Goal: Task Accomplishment & Management: Manage account settings

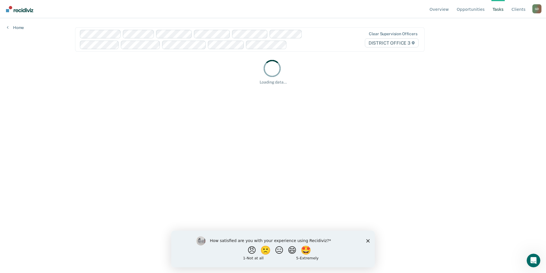
click at [370, 241] on icon "Close survey" at bounding box center [367, 240] width 3 height 3
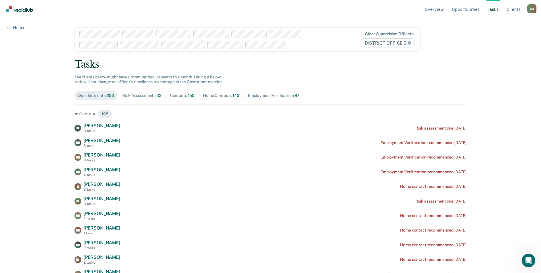
click at [533, 10] on div "G D" at bounding box center [532, 8] width 9 height 9
click at [507, 43] on link "Go to Operations" at bounding box center [509, 44] width 37 height 5
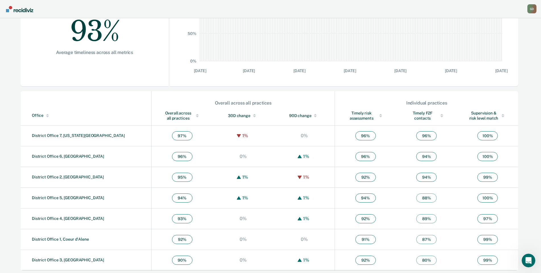
scroll to position [123, 0]
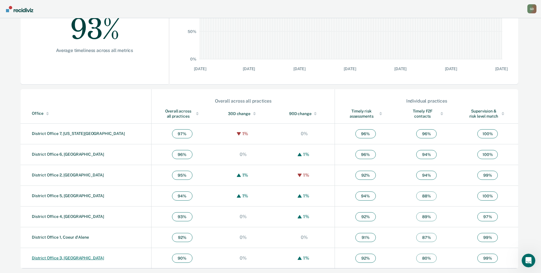
click at [60, 259] on link "District Office 3, [GEOGRAPHIC_DATA]" at bounding box center [68, 258] width 72 height 5
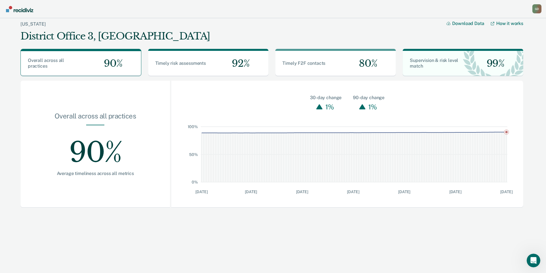
click at [535, 9] on div "G D" at bounding box center [537, 8] width 9 height 9
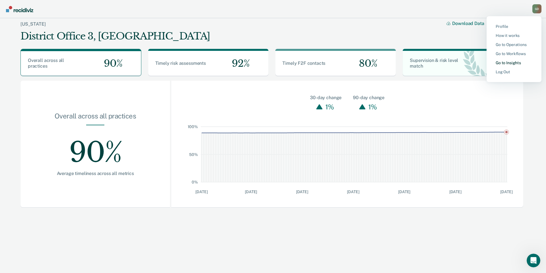
click at [511, 62] on link "Go to Insights" at bounding box center [514, 63] width 37 height 5
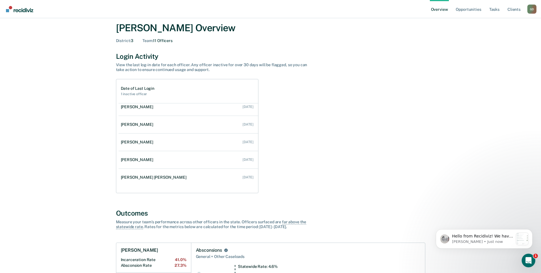
scroll to position [21, 0]
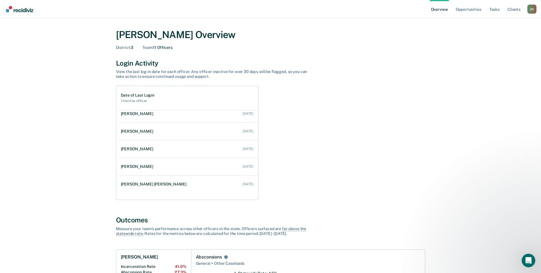
scroll to position [0, 0]
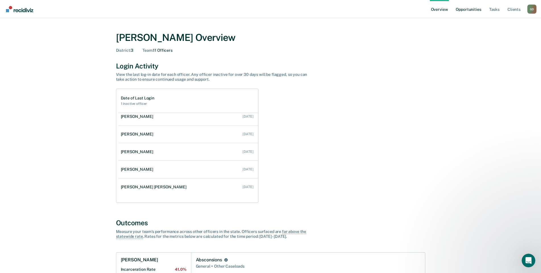
click at [465, 10] on link "Opportunities" at bounding box center [469, 9] width 28 height 18
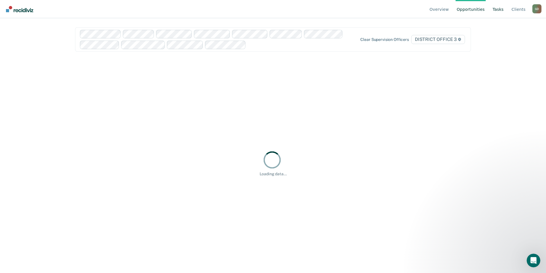
click at [498, 11] on link "Tasks" at bounding box center [498, 9] width 13 height 18
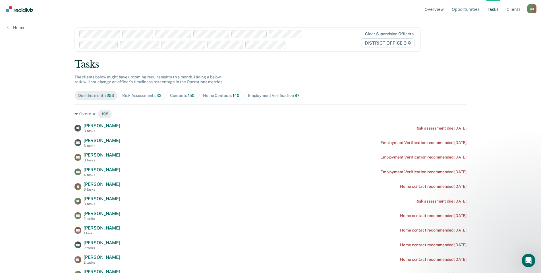
click at [530, 9] on div "G D" at bounding box center [532, 8] width 9 height 9
click at [506, 45] on link "Go to Operations" at bounding box center [509, 44] width 37 height 5
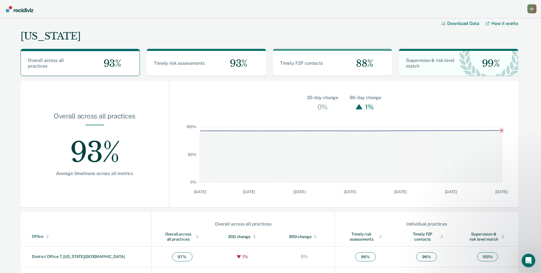
click at [529, 9] on div "G D" at bounding box center [532, 8] width 9 height 9
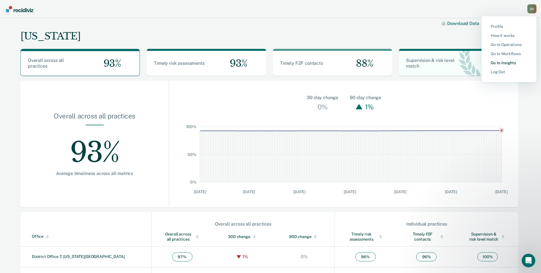
click at [507, 62] on link "Go to Insights" at bounding box center [509, 63] width 37 height 5
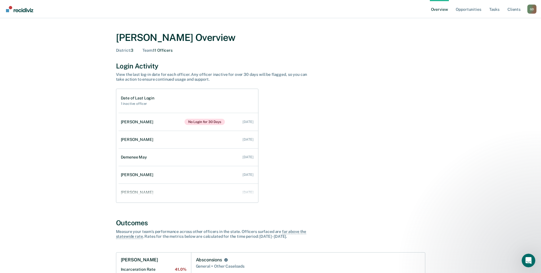
click at [529, 10] on div "G D" at bounding box center [532, 9] width 9 height 9
click at [512, 43] on link "Go to Operations" at bounding box center [509, 44] width 37 height 5
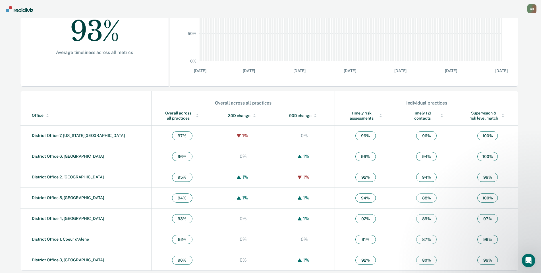
scroll to position [123, 0]
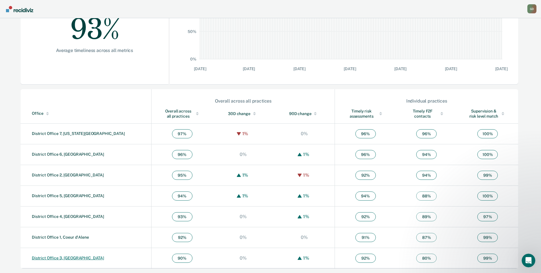
click at [66, 257] on link "District Office 3, [GEOGRAPHIC_DATA]" at bounding box center [68, 258] width 72 height 5
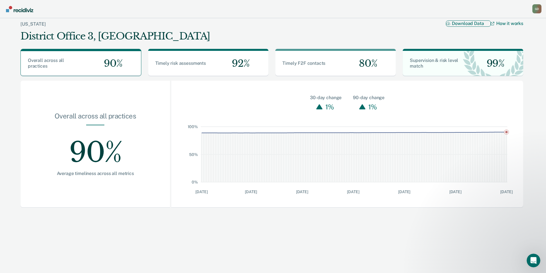
click at [460, 24] on button "Download Data" at bounding box center [468, 23] width 45 height 6
click at [537, 7] on div "G D" at bounding box center [537, 8] width 9 height 9
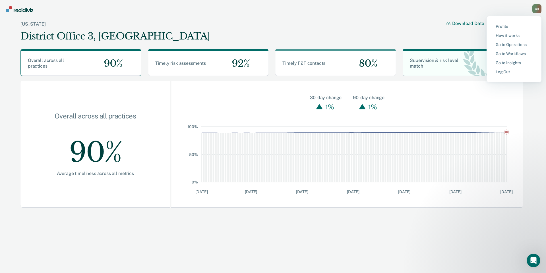
click at [146, 249] on main "[US_STATE] District Office 3, [PERSON_NAME] Download Data How it works Overall …" at bounding box center [273, 144] width 546 height 252
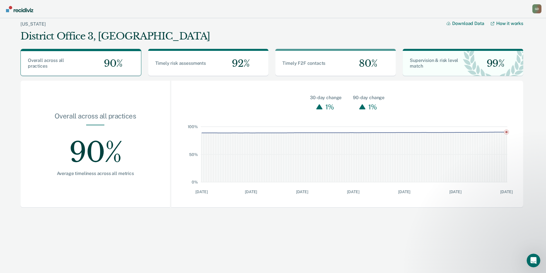
click at [340, 251] on main "[US_STATE] District Office 3, [PERSON_NAME] Download Data How it works Overall …" at bounding box center [273, 144] width 546 height 252
click at [534, 7] on div "G D" at bounding box center [537, 8] width 9 height 9
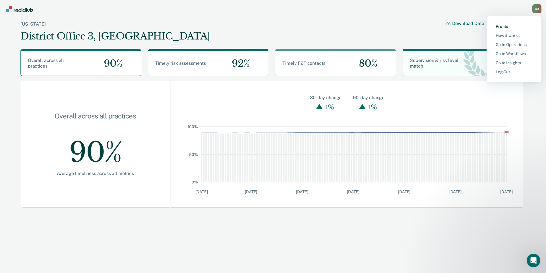
click at [500, 27] on link "Profile" at bounding box center [514, 26] width 37 height 5
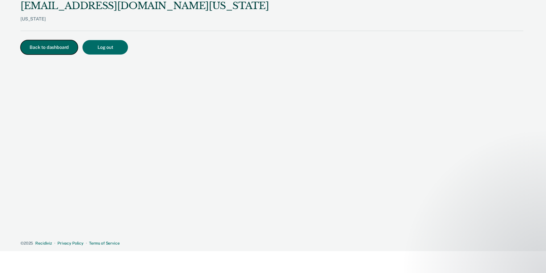
click at [62, 53] on button "Back to dashboard" at bounding box center [48, 47] width 57 height 15
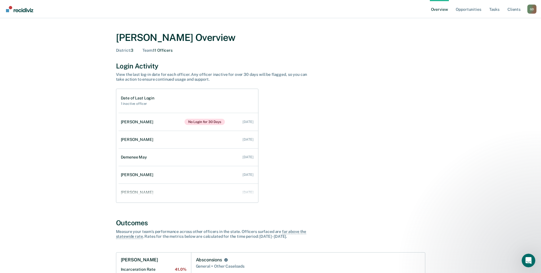
click at [528, 10] on div "G D" at bounding box center [532, 9] width 9 height 9
click at [516, 43] on link "Go to Operations" at bounding box center [509, 44] width 37 height 5
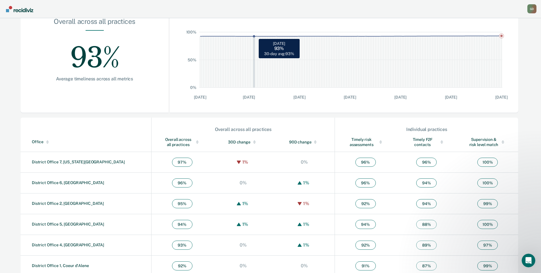
scroll to position [123, 0]
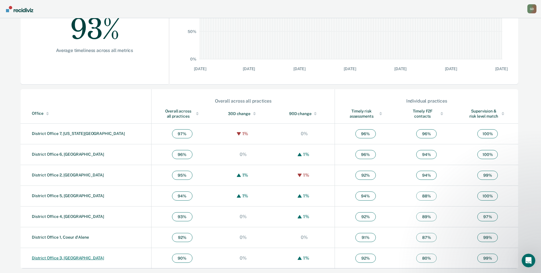
click at [65, 256] on link "District Office 3, [GEOGRAPHIC_DATA]" at bounding box center [68, 258] width 72 height 5
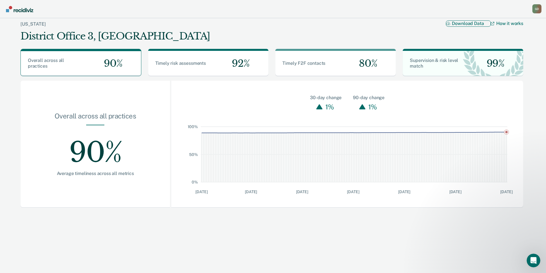
click at [460, 24] on button "Download Data" at bounding box center [468, 23] width 45 height 6
click at [507, 25] on link "How it works" at bounding box center [507, 23] width 33 height 6
click at [537, 8] on div "G D" at bounding box center [537, 8] width 9 height 9
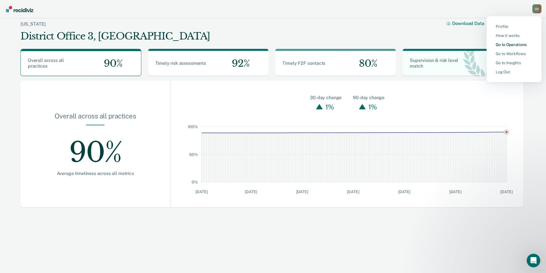
click at [508, 45] on link "Go to Operations" at bounding box center [514, 44] width 37 height 5
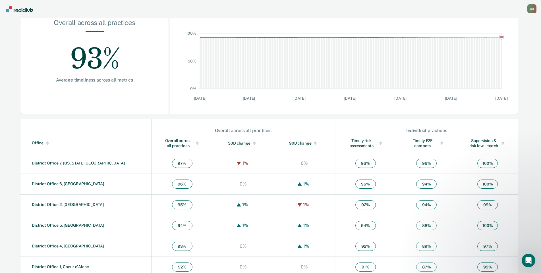
scroll to position [123, 0]
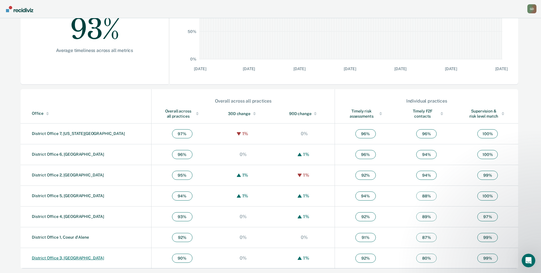
click at [66, 259] on link "District Office 3, [GEOGRAPHIC_DATA]" at bounding box center [68, 258] width 72 height 5
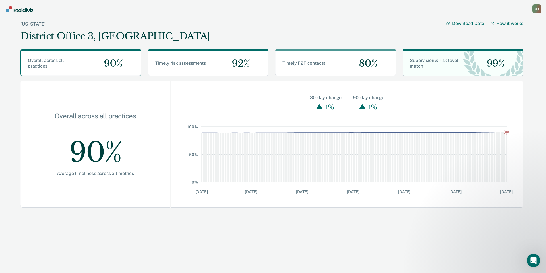
click at [537, 9] on div "G D" at bounding box center [537, 8] width 9 height 9
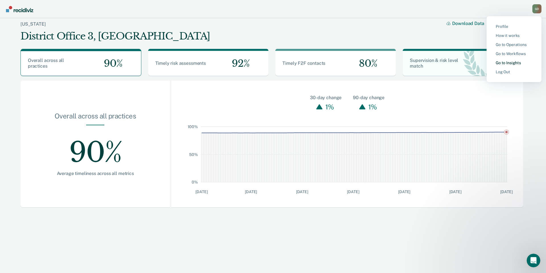
click at [518, 64] on link "Go to Insights" at bounding box center [514, 63] width 37 height 5
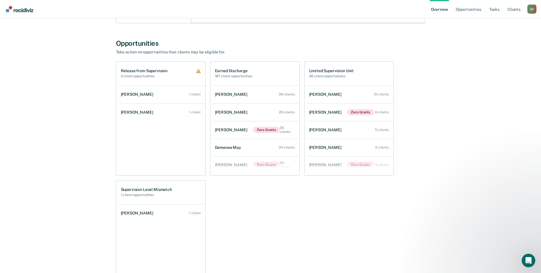
scroll to position [441, 0]
click at [127, 111] on div "[PERSON_NAME]" at bounding box center [138, 112] width 35 height 5
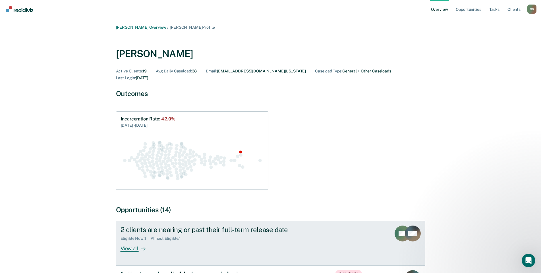
click at [273, 226] on div "2 clients are nearing or past their full-term release date" at bounding box center [221, 230] width 200 height 8
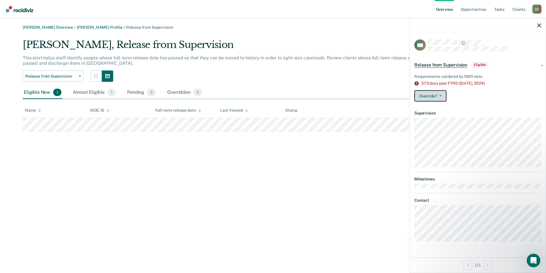
click at [442, 92] on button "Override?" at bounding box center [431, 95] width 32 height 11
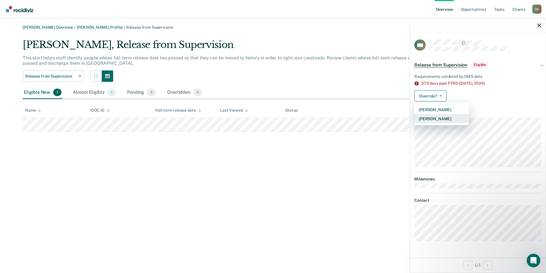
click at [434, 118] on button "[PERSON_NAME]" at bounding box center [442, 118] width 55 height 9
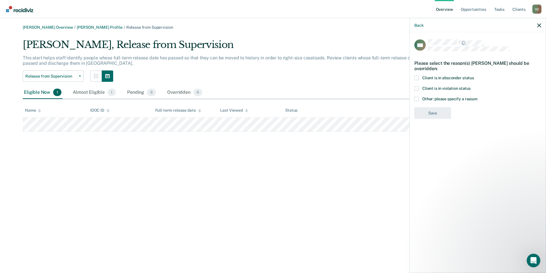
click at [418, 88] on span at bounding box center [417, 88] width 5 height 5
click at [471, 86] on input "Client is in violation status" at bounding box center [471, 86] width 0 height 0
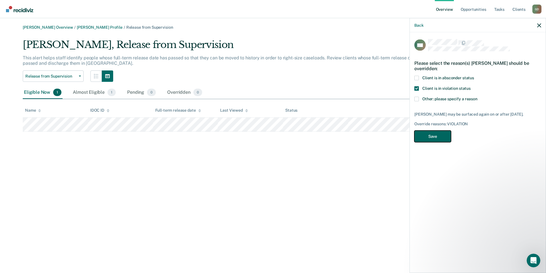
click at [442, 133] on button "Save" at bounding box center [433, 137] width 37 height 12
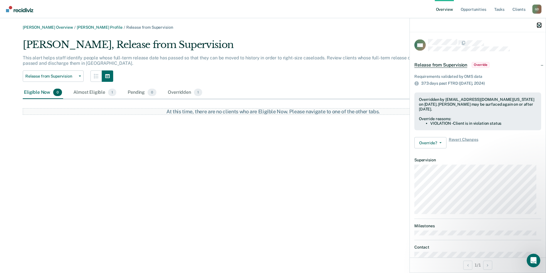
click at [539, 24] on icon "button" at bounding box center [539, 25] width 4 height 4
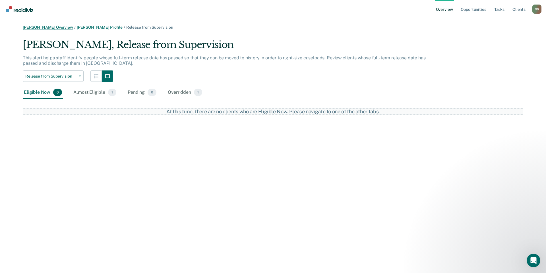
click at [31, 27] on link "[PERSON_NAME] Overview" at bounding box center [48, 27] width 50 height 5
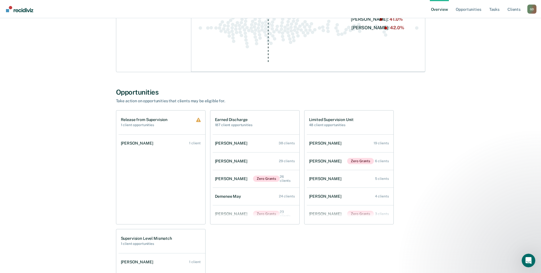
scroll to position [434, 0]
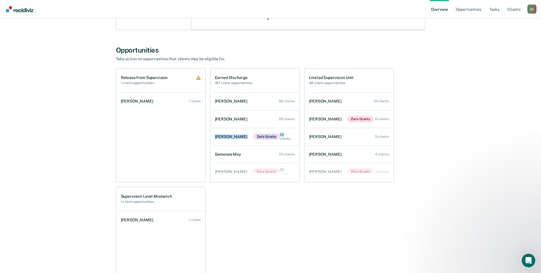
drag, startPoint x: 299, startPoint y: 118, endPoint x: 300, endPoint y: 134, distance: 16.0
click at [300, 134] on div "Release from Supervision 1 client opportunities [PERSON_NAME] 1 client Earned D…" at bounding box center [271, 184] width 310 height 233
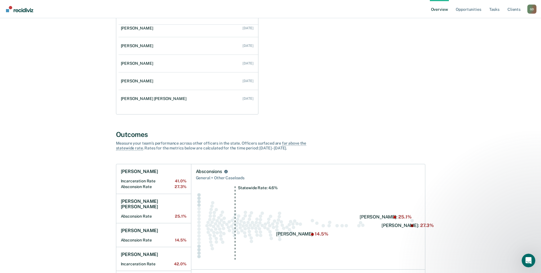
scroll to position [0, 0]
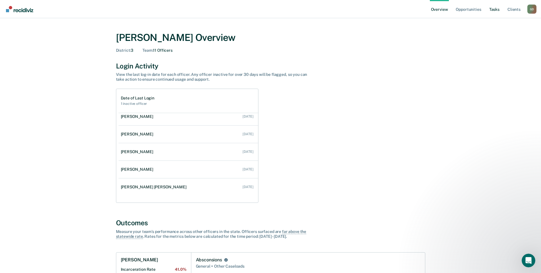
click at [498, 9] on link "Tasks" at bounding box center [495, 9] width 13 height 18
